Goal: Task Accomplishment & Management: Manage account settings

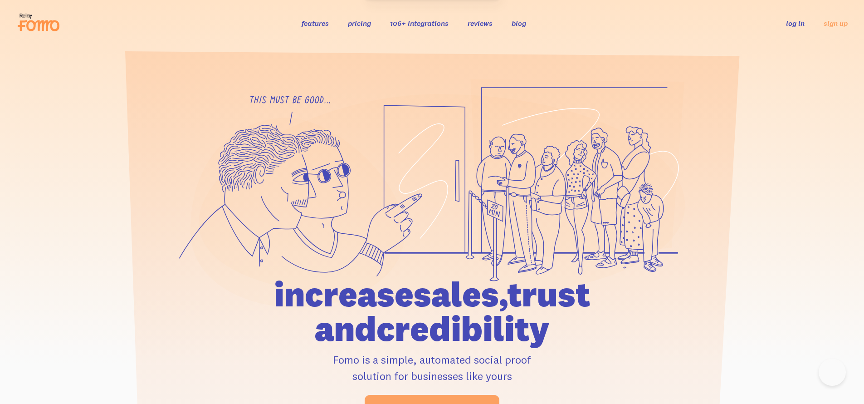
click at [801, 23] on link "log in" at bounding box center [795, 23] width 19 height 9
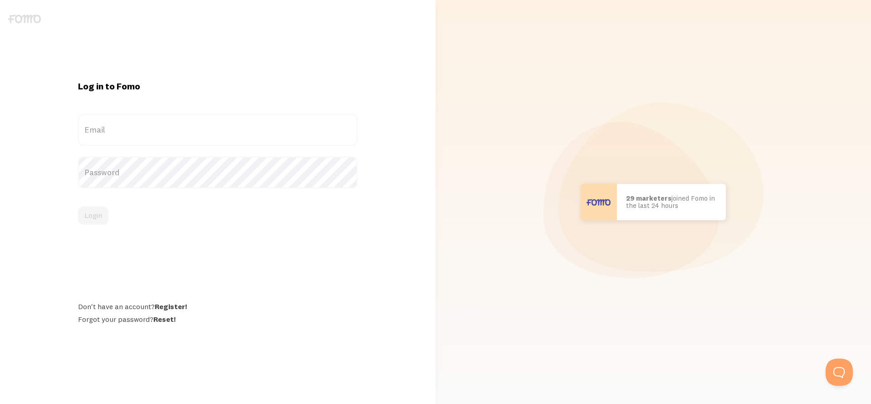
click at [307, 127] on label "Email" at bounding box center [217, 130] width 279 height 32
click at [307, 127] on input "Email" at bounding box center [217, 130] width 279 height 32
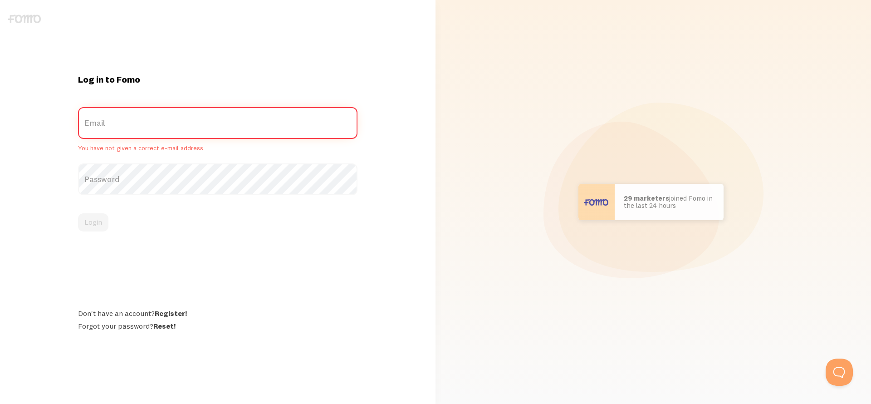
type input "[EMAIL_ADDRESS][DOMAIN_NAME]"
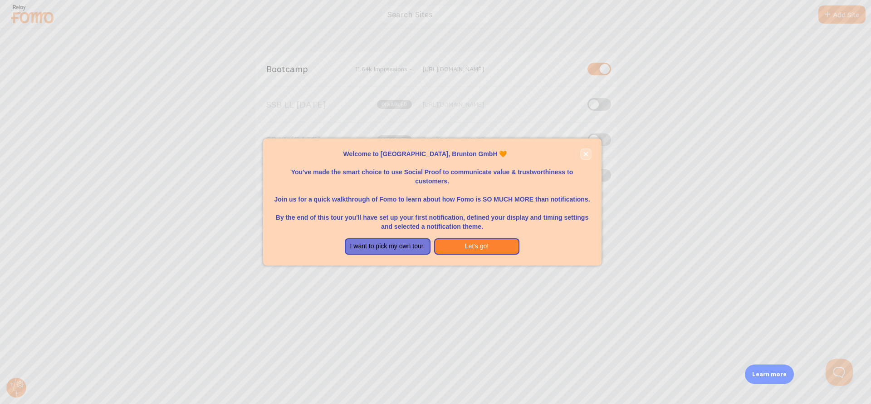
click at [585, 152] on icon "close," at bounding box center [585, 153] width 5 height 5
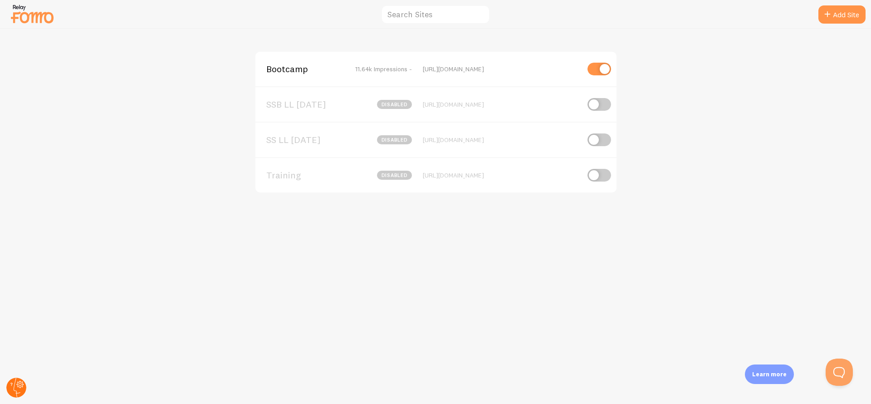
click at [24, 380] on icon at bounding box center [16, 387] width 22 height 22
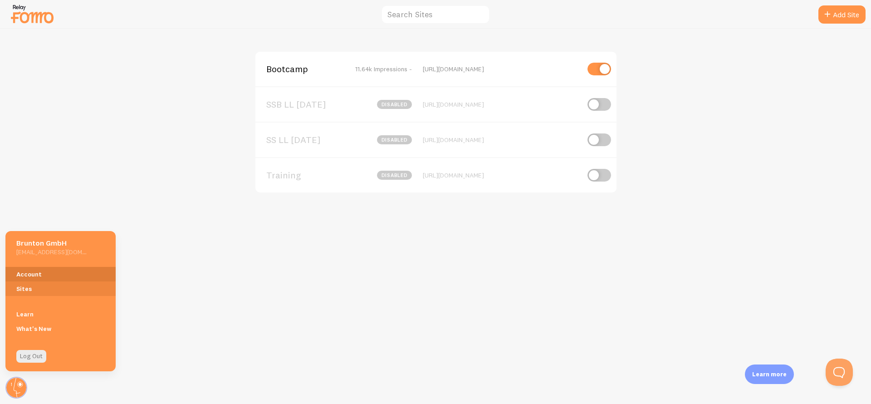
click at [34, 275] on link "Account" at bounding box center [60, 274] width 110 height 15
